Goal: Task Accomplishment & Management: Use online tool/utility

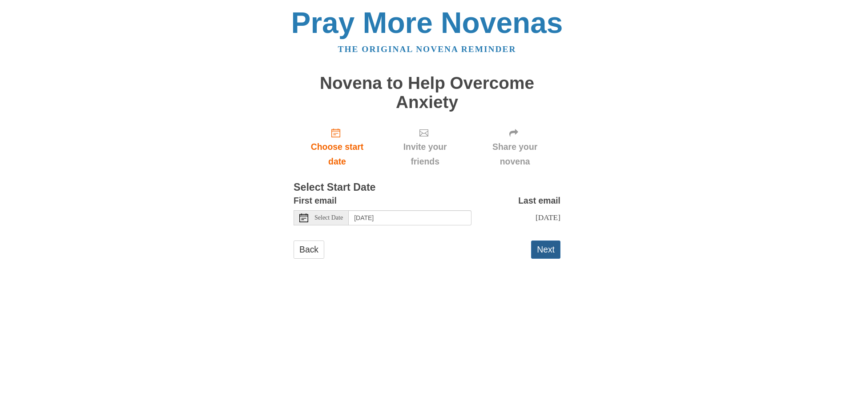
click at [549, 248] on button "Next" at bounding box center [545, 250] width 29 height 18
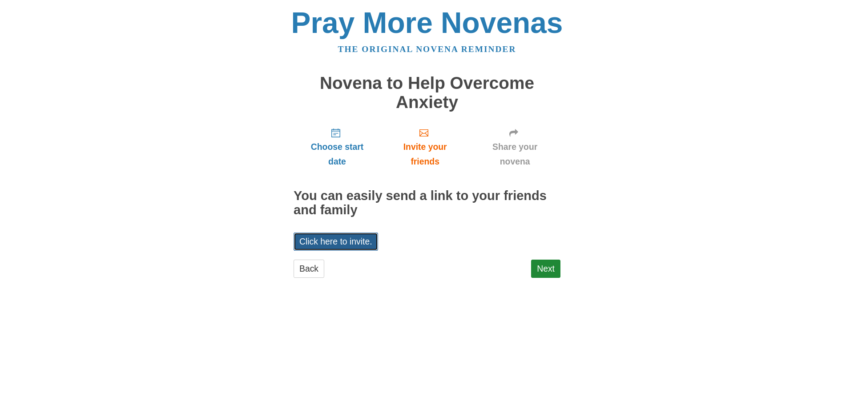
click at [339, 240] on link "Click here to invite." at bounding box center [335, 242] width 84 height 18
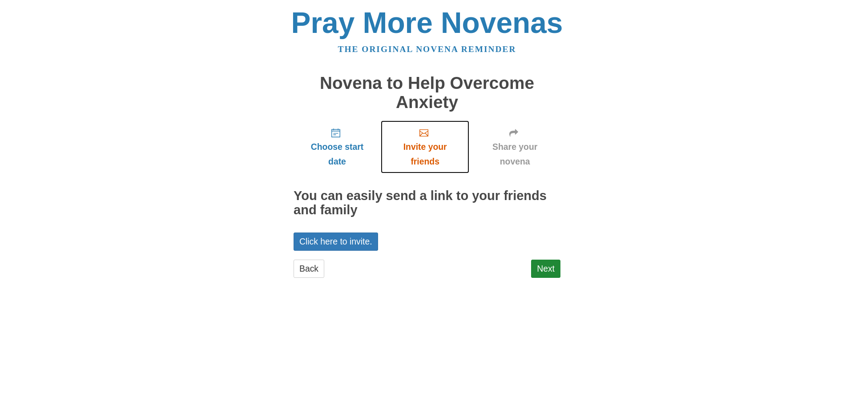
click at [430, 147] on span "Invite your friends" at bounding box center [425, 154] width 71 height 29
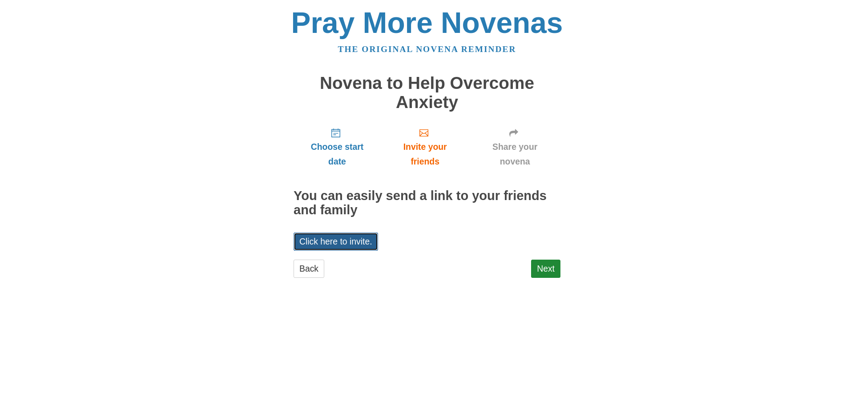
click at [323, 241] on link "Click here to invite." at bounding box center [335, 242] width 84 height 18
